Goal: Transaction & Acquisition: Purchase product/service

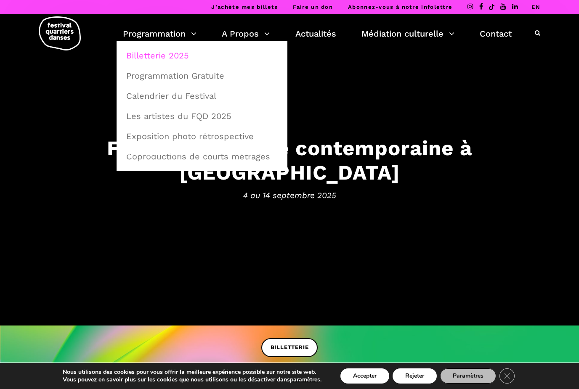
click at [183, 59] on link "Billetterie 2025" at bounding box center [202, 55] width 162 height 19
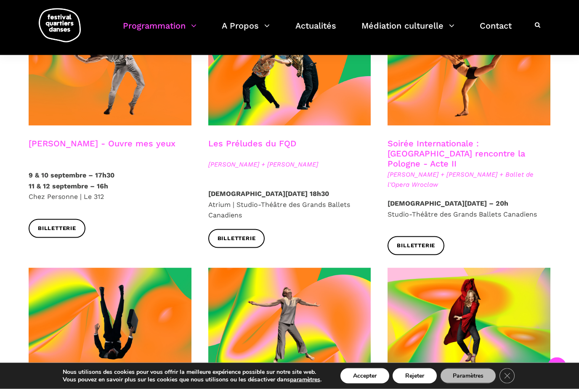
scroll to position [752, 0]
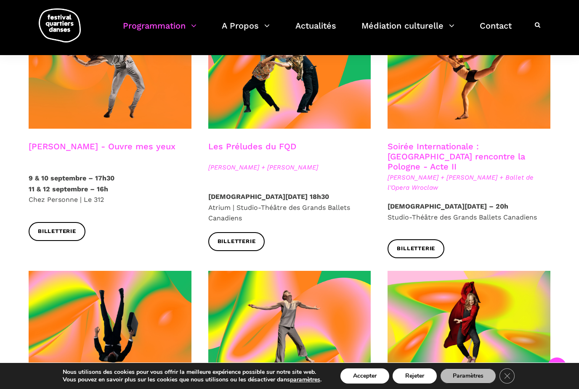
click at [506, 141] on link "Soirée Internationale : [GEOGRAPHIC_DATA] rencontre la Pologne - Acte II" at bounding box center [457, 156] width 138 height 30
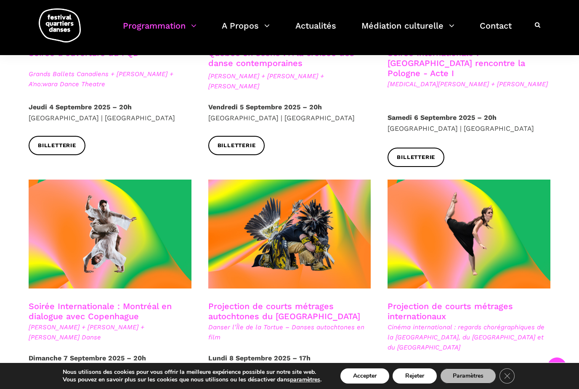
scroll to position [317, 0]
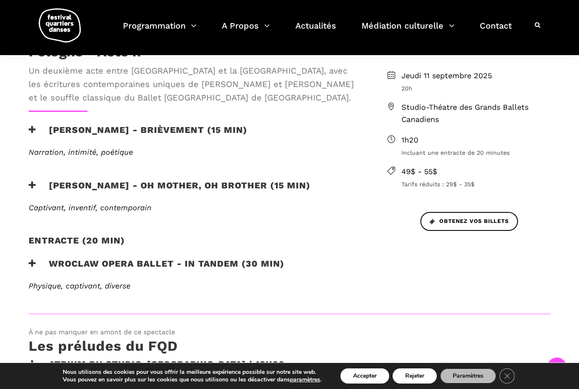
scroll to position [277, 0]
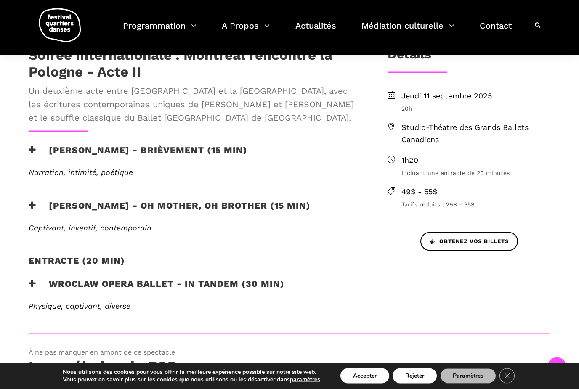
click at [36, 279] on h3 "Wroclaw Opera Ballet - In Tandem (30 min)" at bounding box center [157, 289] width 256 height 21
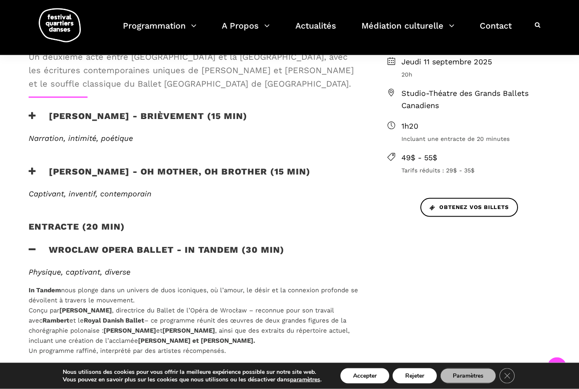
click at [29, 252] on h3 "Wroclaw Opera Ballet - In Tandem (30 min)" at bounding box center [157, 255] width 256 height 21
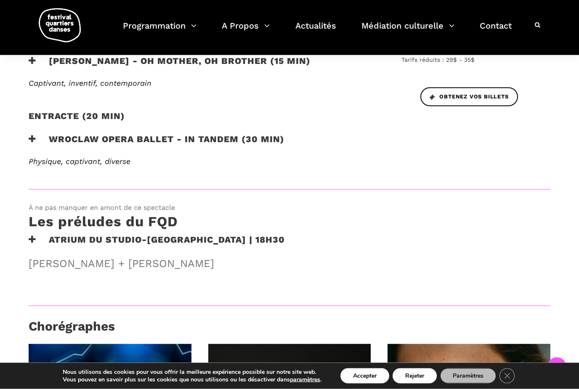
scroll to position [403, 0]
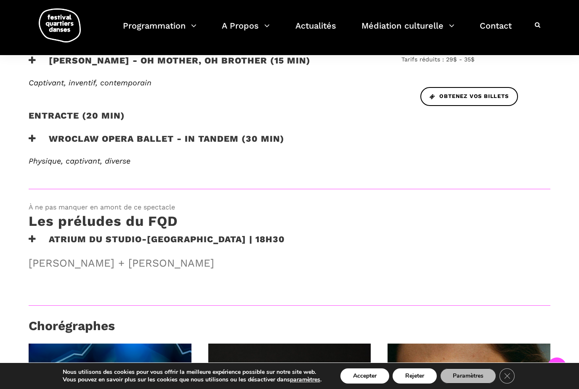
click at [32, 236] on icon at bounding box center [33, 239] width 8 height 9
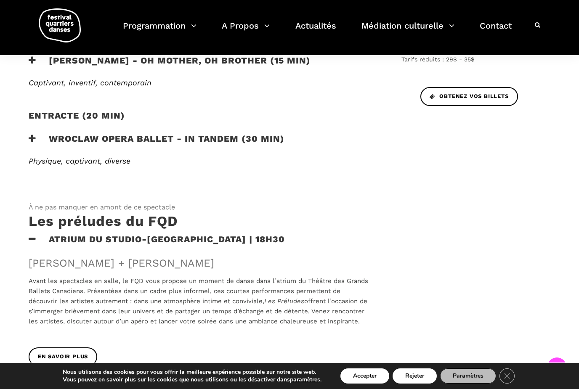
click at [29, 237] on icon at bounding box center [33, 239] width 8 height 9
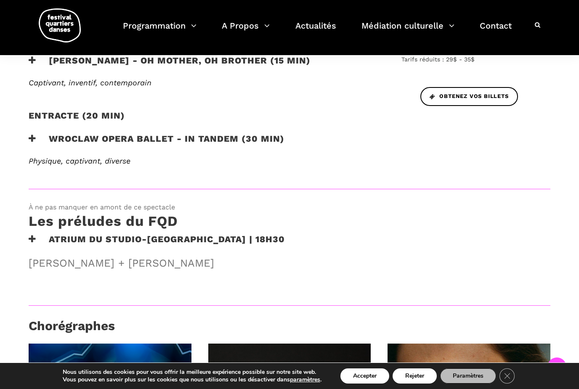
click at [29, 237] on icon at bounding box center [33, 239] width 8 height 9
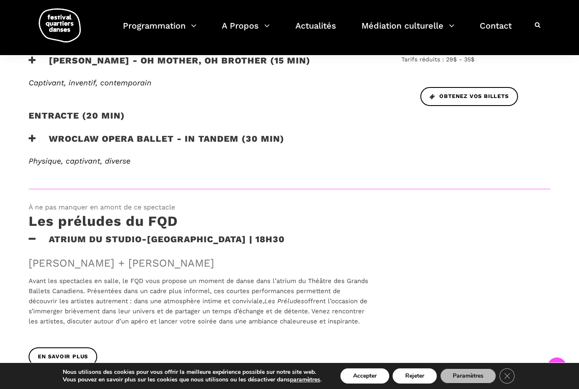
click at [36, 235] on h3 "Atrium du Studio-Théâtre des GBC | 18h30" at bounding box center [157, 244] width 256 height 21
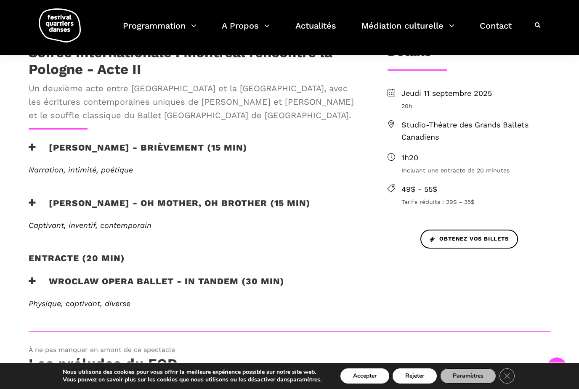
scroll to position [259, 0]
click at [498, 241] on link "Obtenez vos billets" at bounding box center [470, 239] width 98 height 19
click at [483, 239] on span "Obtenez vos billets" at bounding box center [469, 239] width 79 height 9
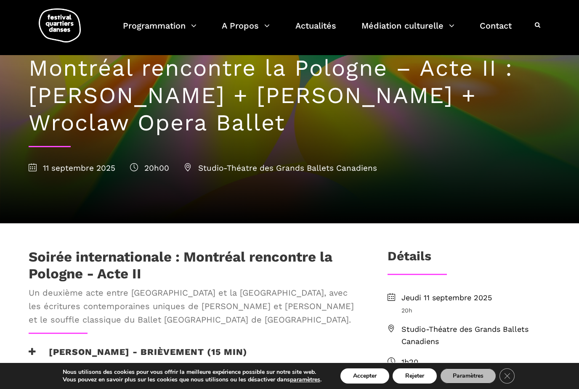
scroll to position [0, 0]
